Goal: Navigation & Orientation: Find specific page/section

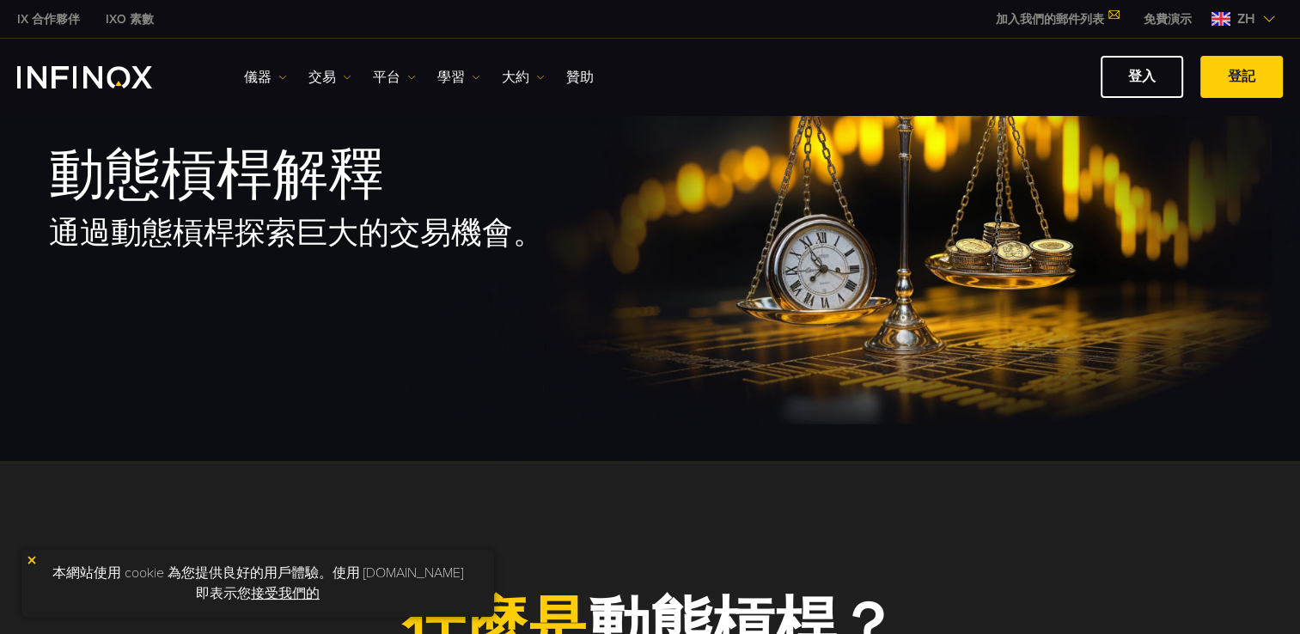
scroll to position [258, 0]
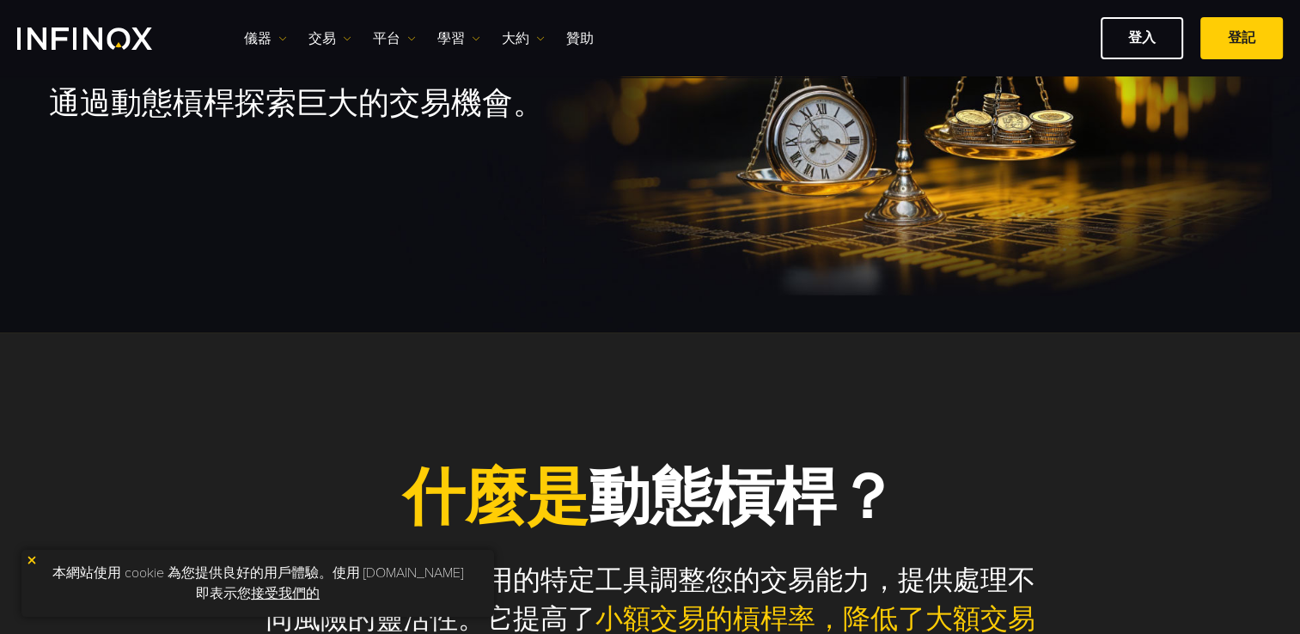
click at [276, 593] on link "接受我們的" at bounding box center [285, 593] width 69 height 17
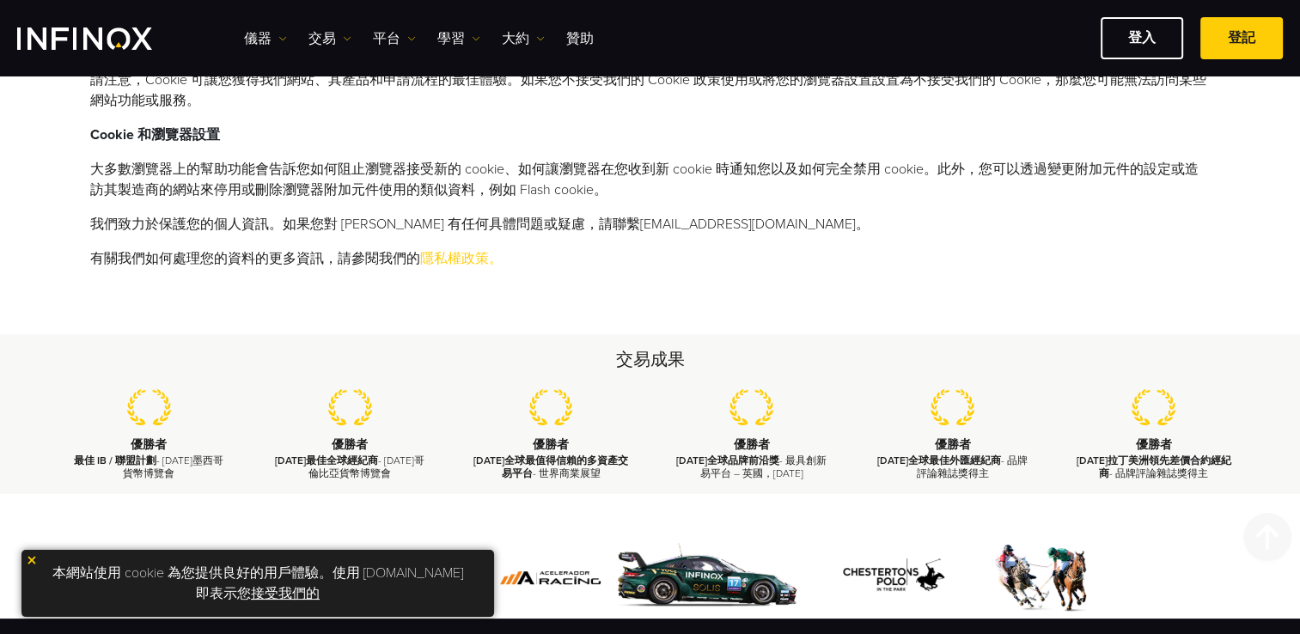
scroll to position [859, 0]
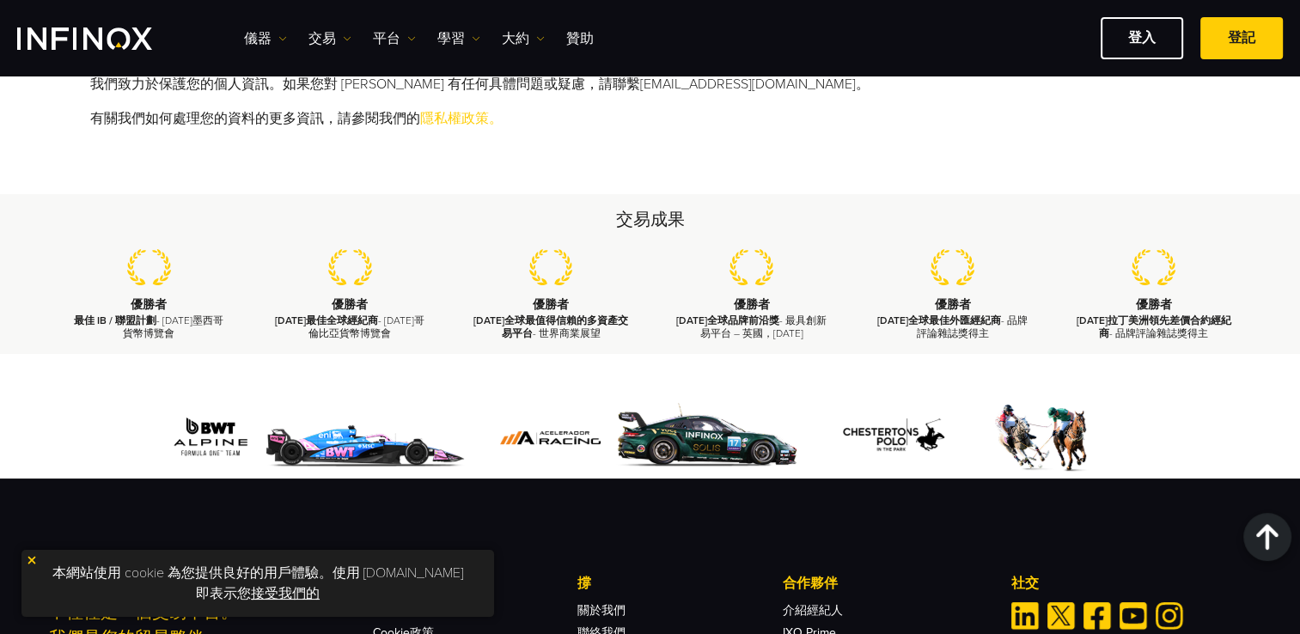
click at [272, 593] on link "接受我們的" at bounding box center [285, 593] width 69 height 17
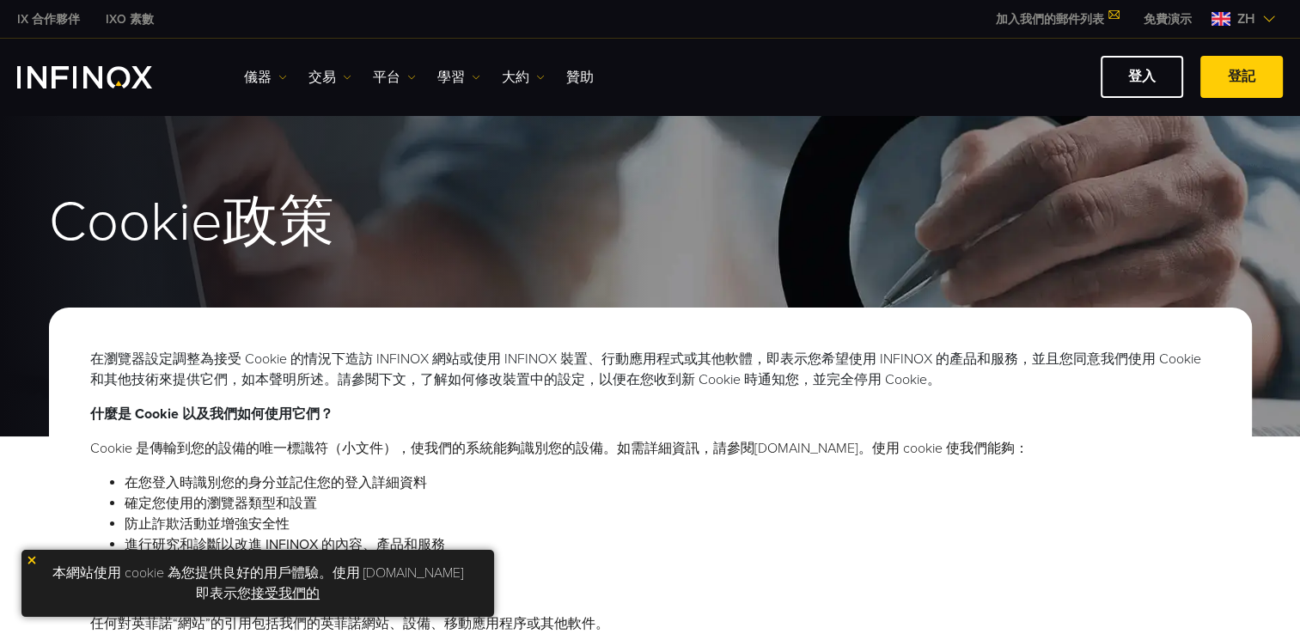
click at [1222, 22] on img at bounding box center [1220, 19] width 19 height 14
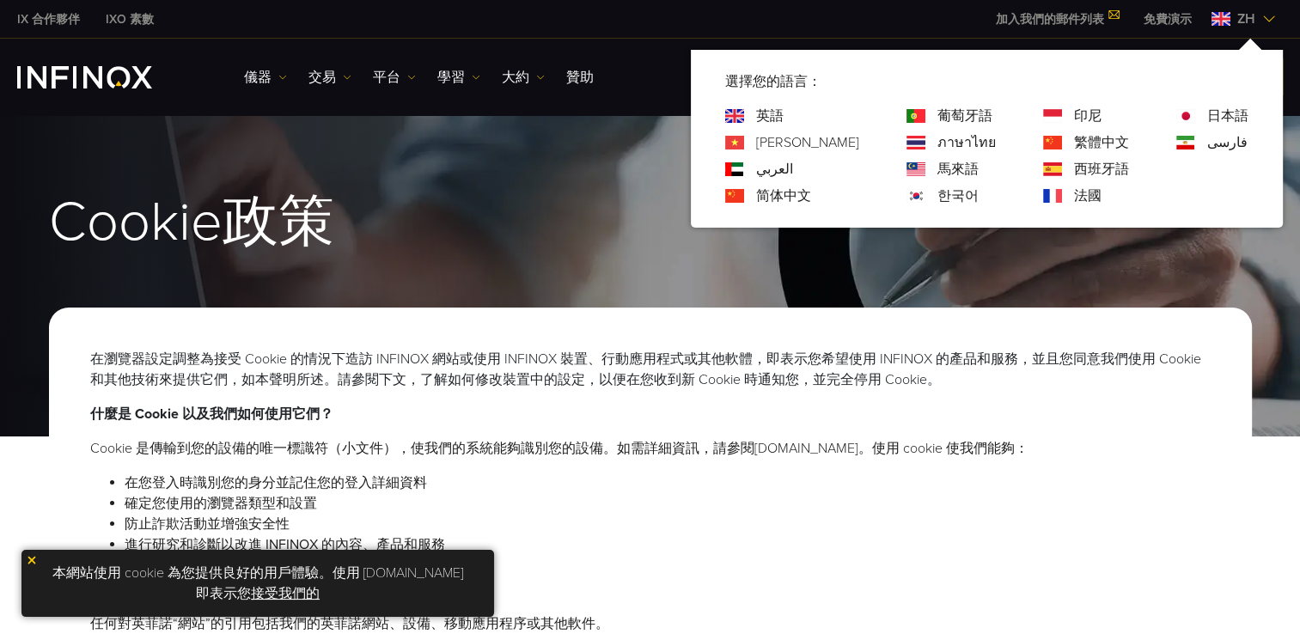
click at [1084, 141] on link "繁體中文" at bounding box center [1101, 142] width 55 height 21
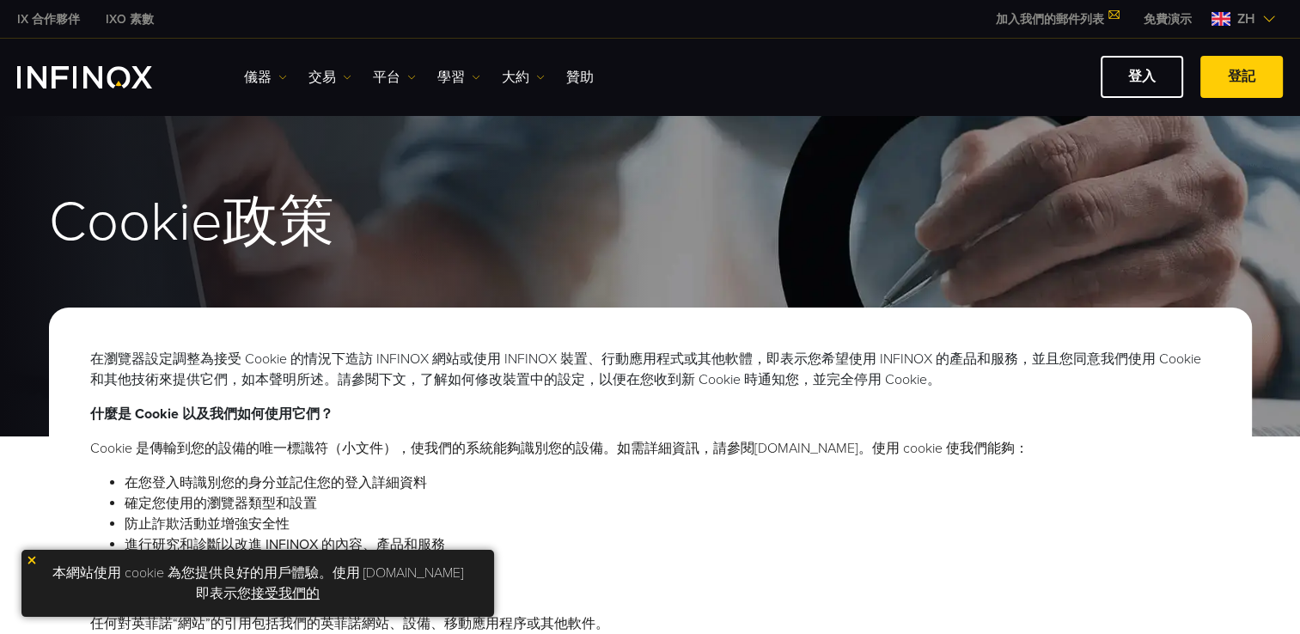
click at [608, 256] on div "Cookie政策" at bounding box center [650, 271] width 1300 height 329
